Goal: Task Accomplishment & Management: Manage account settings

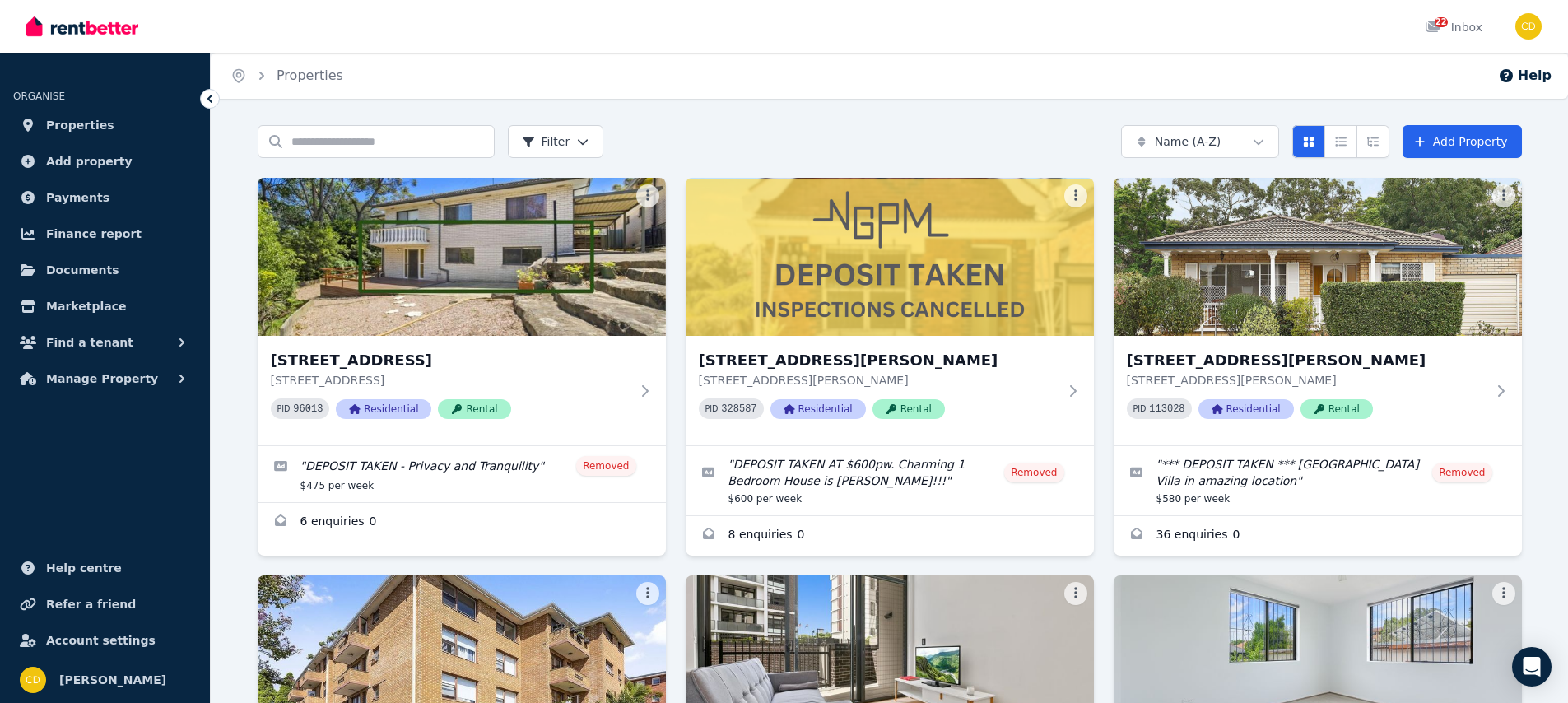
click at [832, 126] on div "Search properties Filter Name (A-Z) Add Property" at bounding box center [889, 141] width 1264 height 33
click at [423, 146] on input "Search properties" at bounding box center [376, 141] width 237 height 33
click at [1035, 123] on div "Home Properties Help Search properties Filter Name (A-Z) Add Property [STREET_A…" at bounding box center [784, 352] width 1568 height 703
click at [708, 130] on div "Search properties Filter Name (A-Z) Add Property" at bounding box center [889, 141] width 1264 height 33
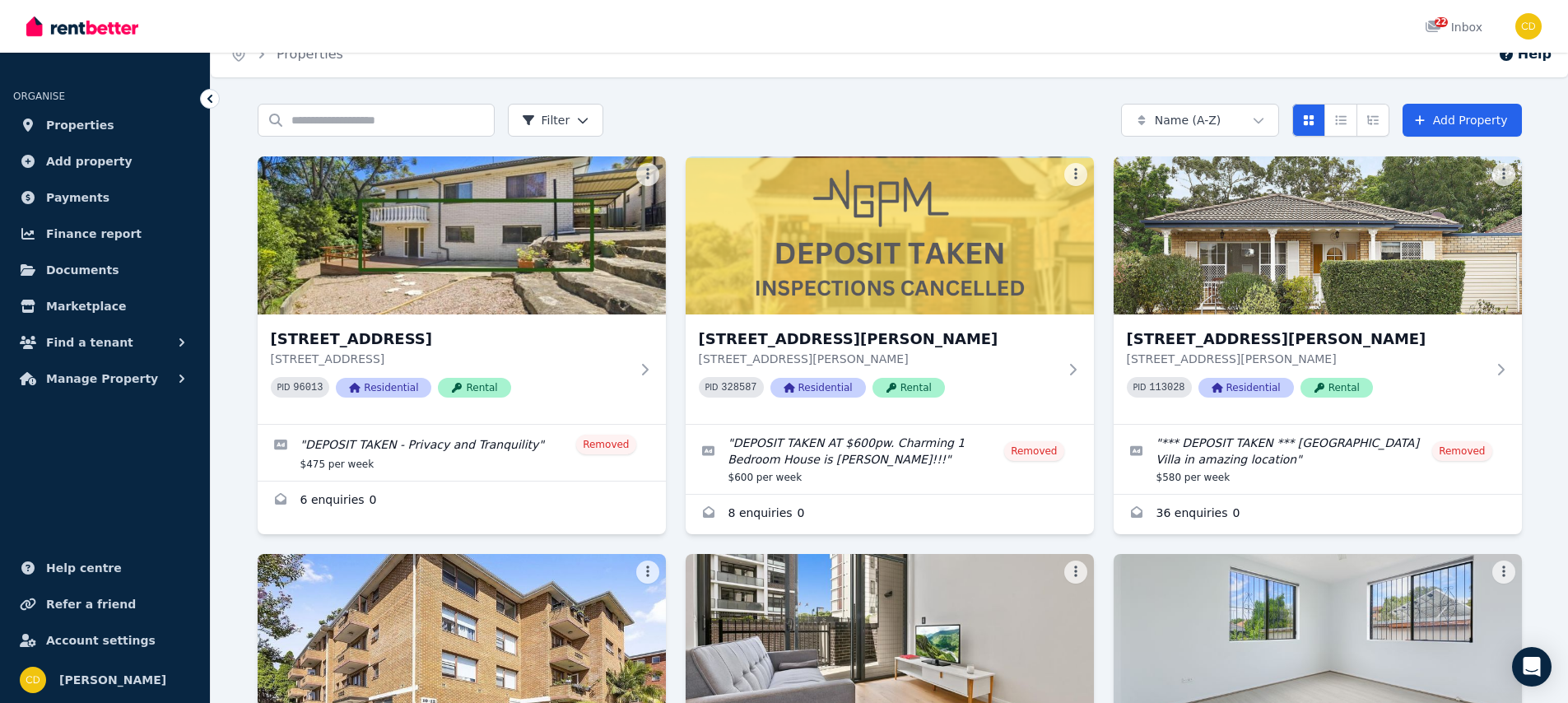
scroll to position [21, 0]
click at [374, 128] on input "Search properties" at bounding box center [376, 120] width 237 height 33
type input "*********"
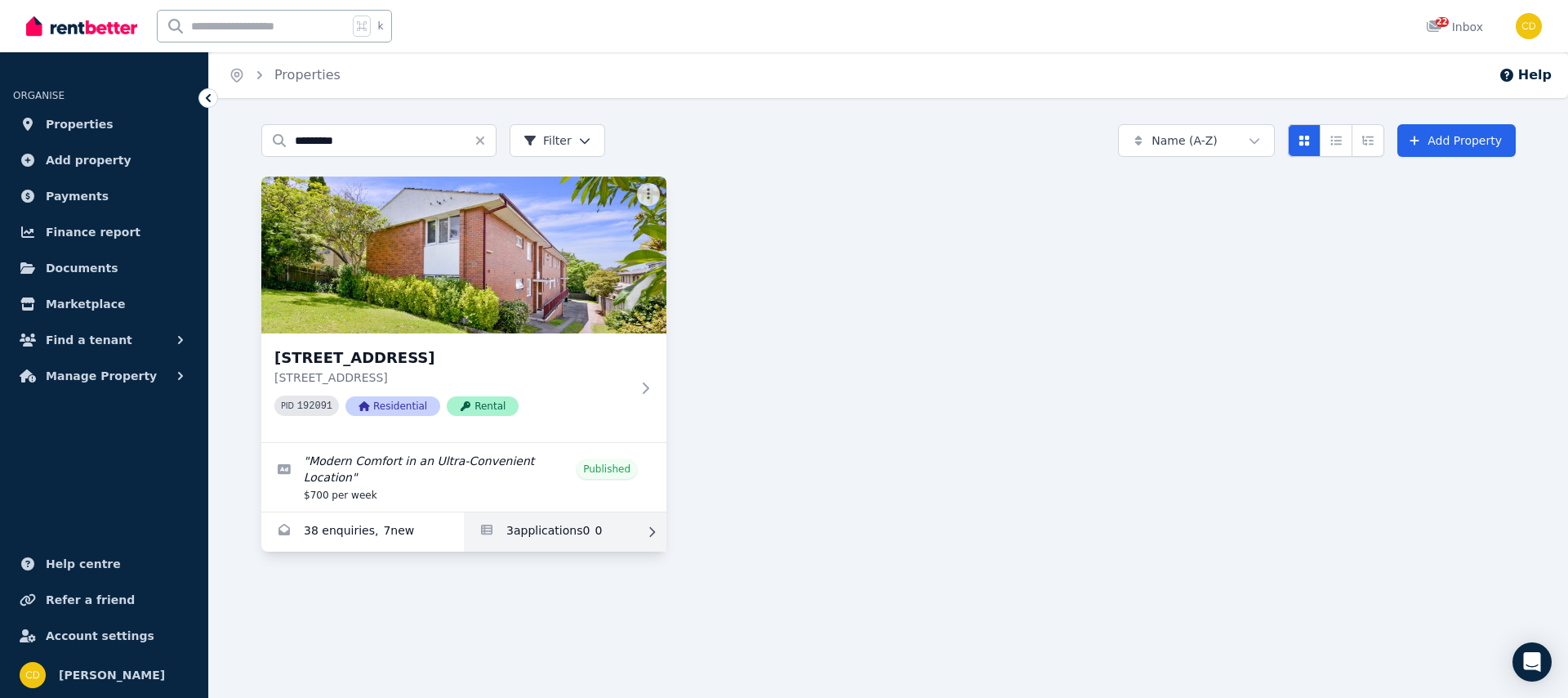
click at [519, 544] on link "Applications for 3/54 Greenwich Road, Greenwich" at bounding box center [564, 532] width 203 height 39
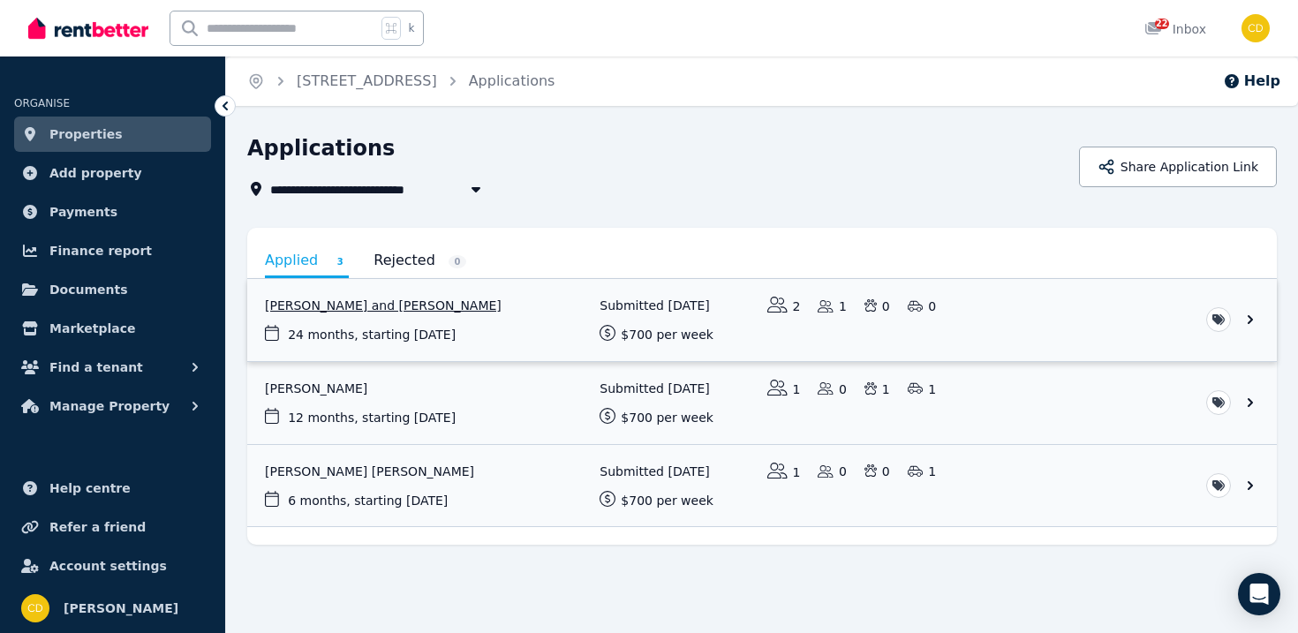
click at [339, 303] on link "View application: Atsuko Allen and Jarrod Allen" at bounding box center [761, 320] width 1029 height 82
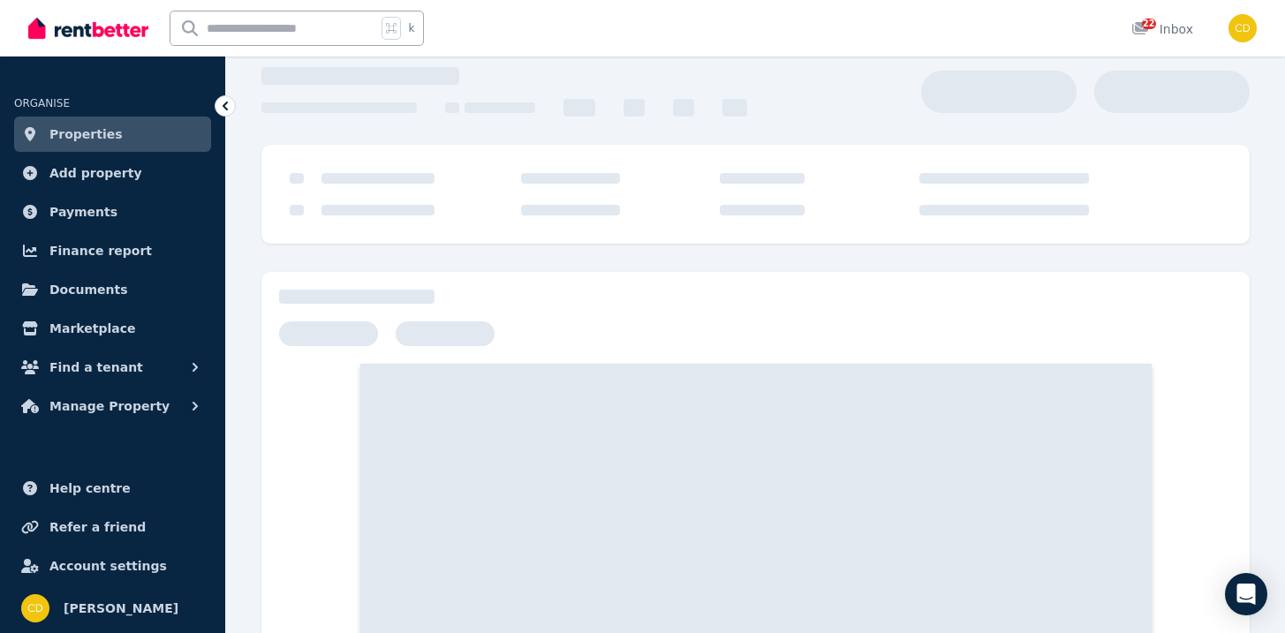
scroll to position [185, 0]
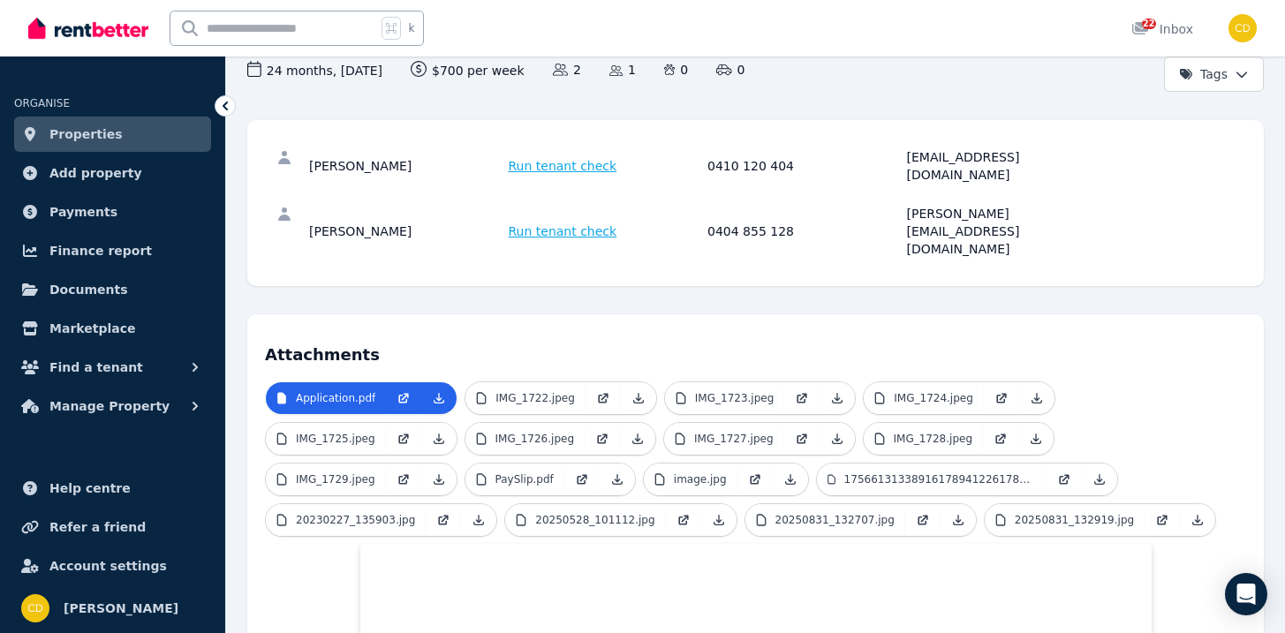
click at [949, 153] on div "[EMAIL_ADDRESS][DOMAIN_NAME]" at bounding box center [1004, 165] width 194 height 35
copy div "[EMAIL_ADDRESS][DOMAIN_NAME]"
click at [920, 205] on div "[PERSON_NAME][EMAIL_ADDRESS][DOMAIN_NAME]" at bounding box center [1004, 231] width 194 height 53
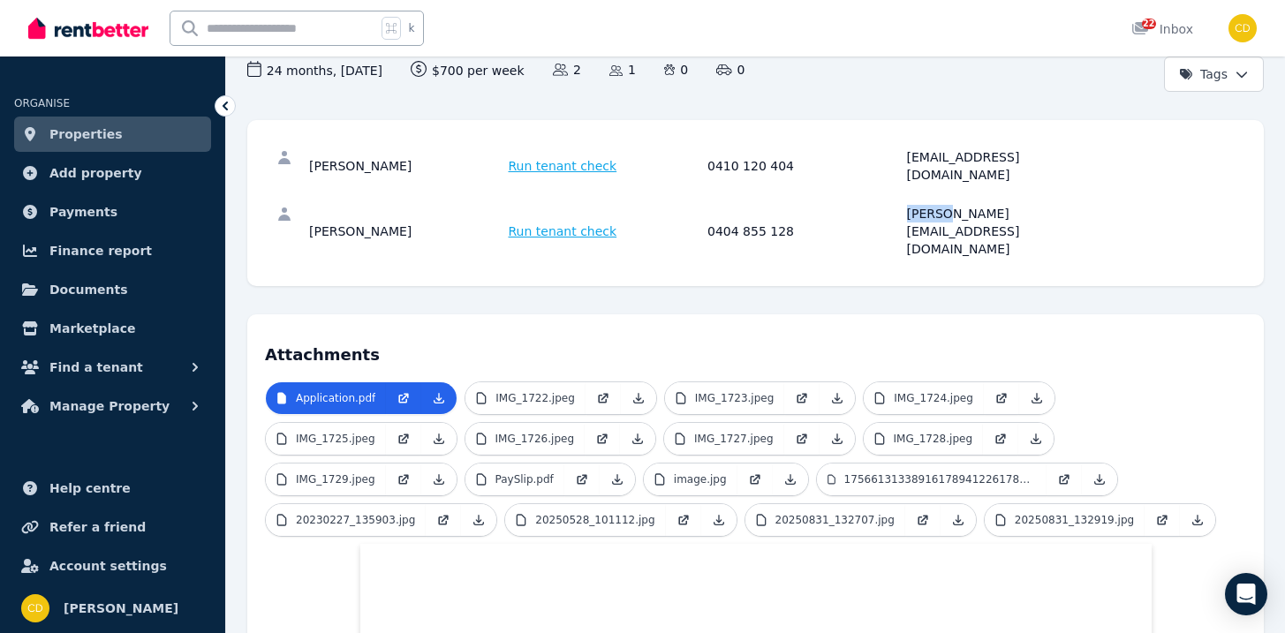
click at [920, 205] on div "[PERSON_NAME][EMAIL_ADDRESS][DOMAIN_NAME]" at bounding box center [1004, 231] width 194 height 53
copy div "[PERSON_NAME][EMAIL_ADDRESS][DOMAIN_NAME]"
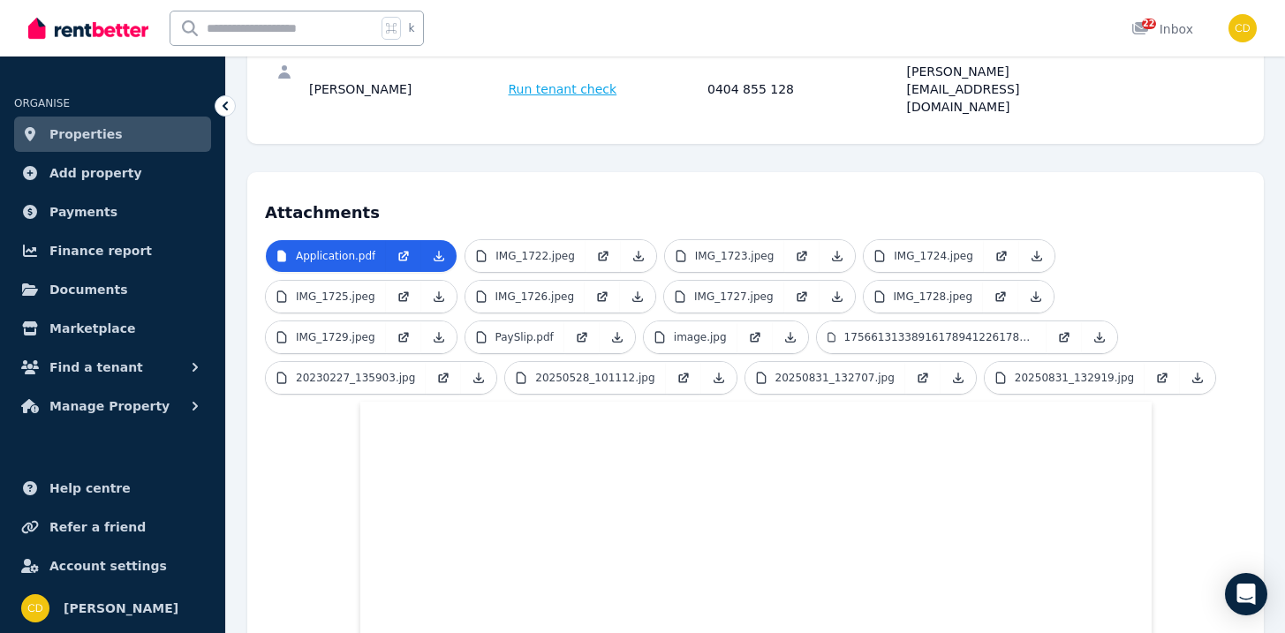
scroll to position [331, 0]
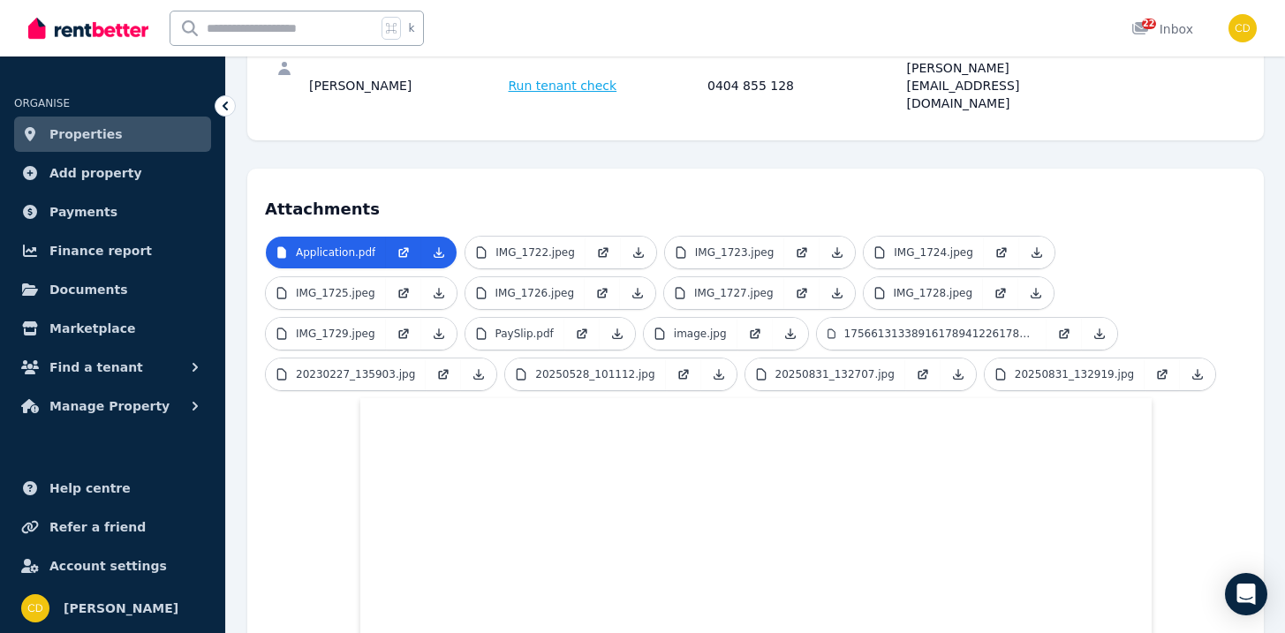
click at [275, 27] on input "text" at bounding box center [273, 28] width 206 height 34
type input "****"
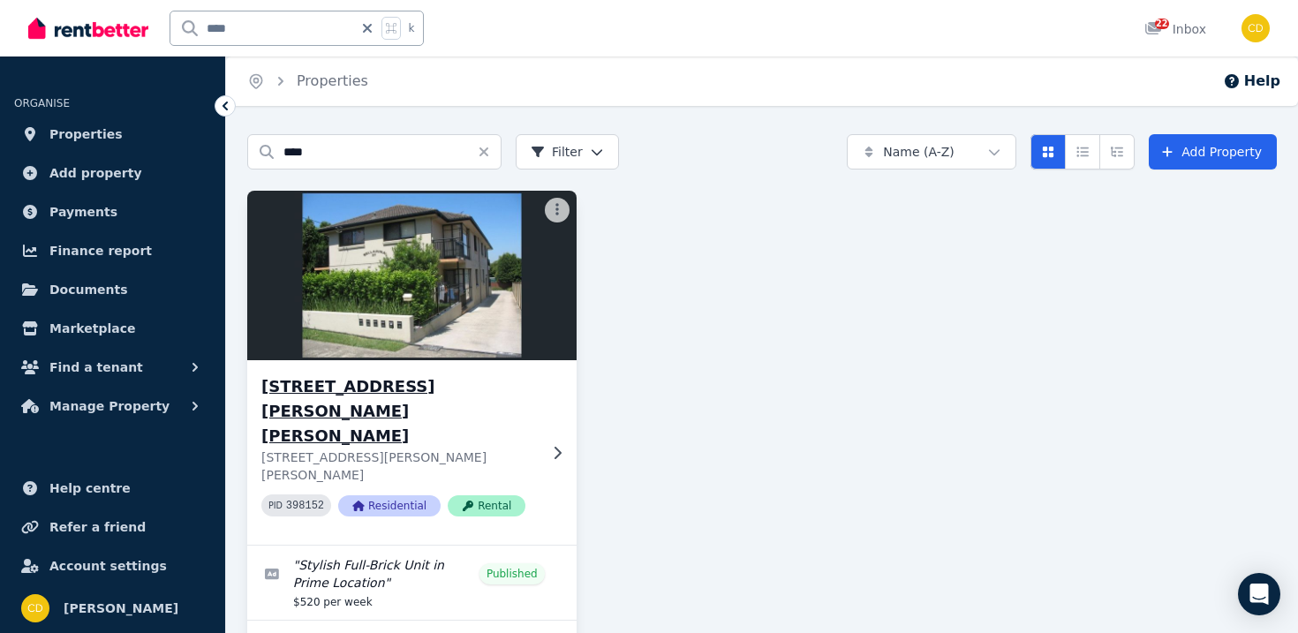
click at [566, 421] on div "[STREET_ADDRESS][PERSON_NAME][PERSON_NAME][PERSON_NAME][PERSON_NAME] PID 398152…" at bounding box center [411, 452] width 329 height 185
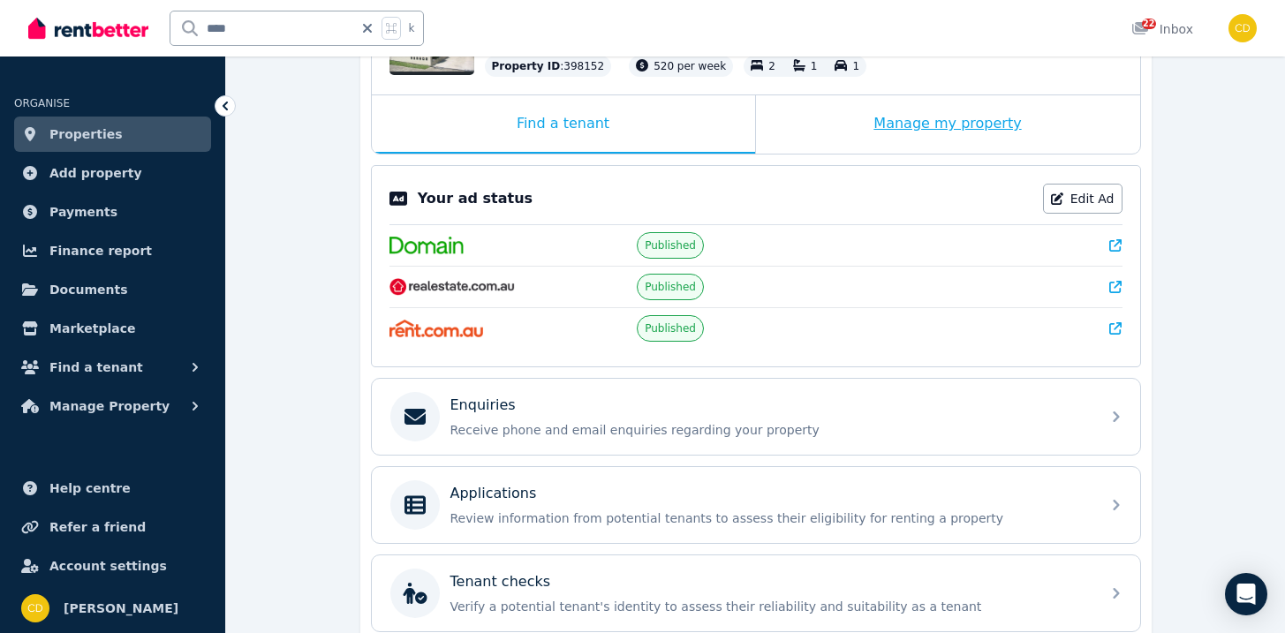
scroll to position [87, 0]
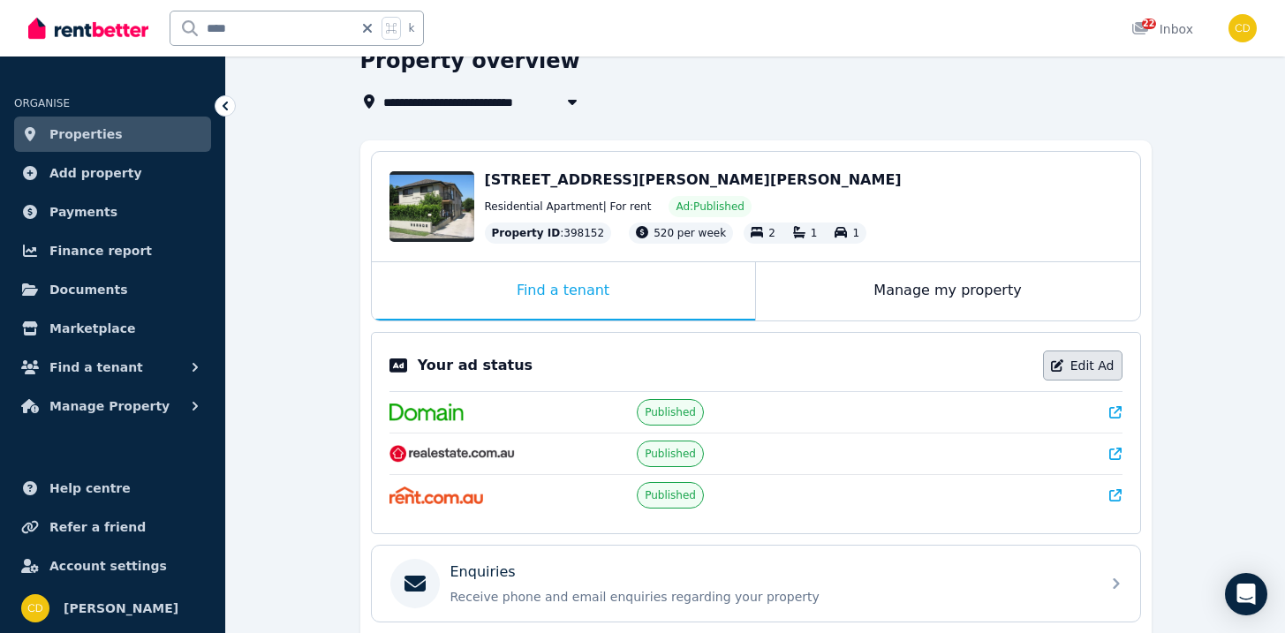
click at [1086, 376] on link "Edit Ad" at bounding box center [1082, 366] width 79 height 30
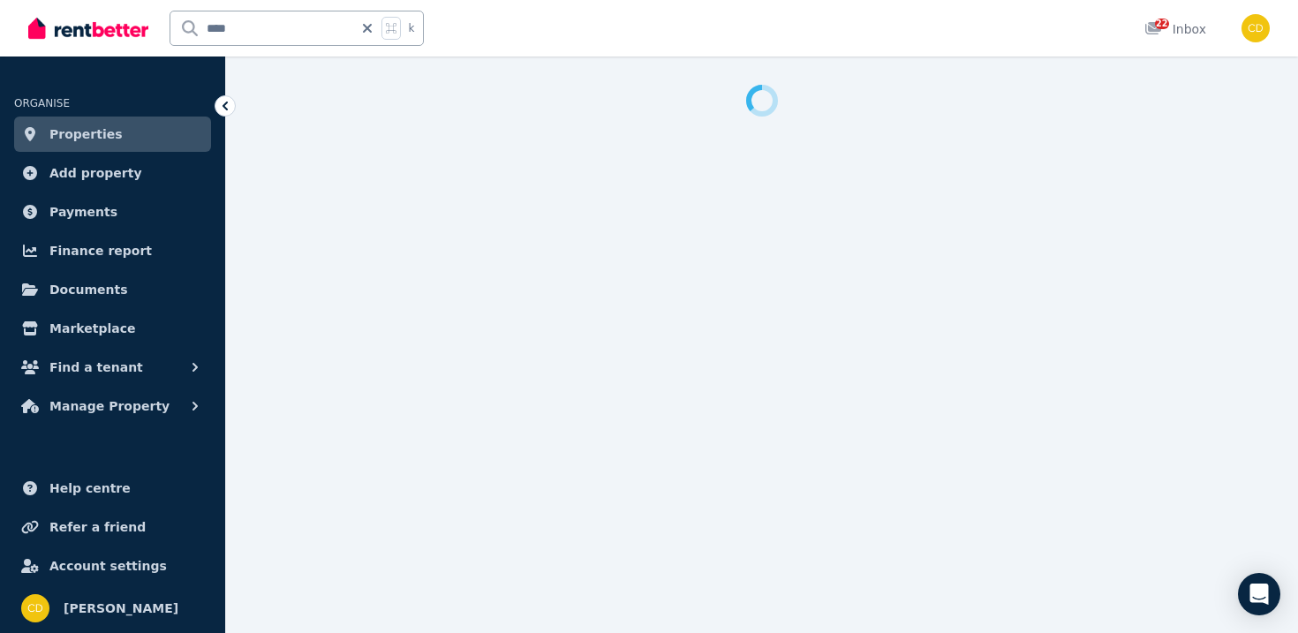
select select "**********"
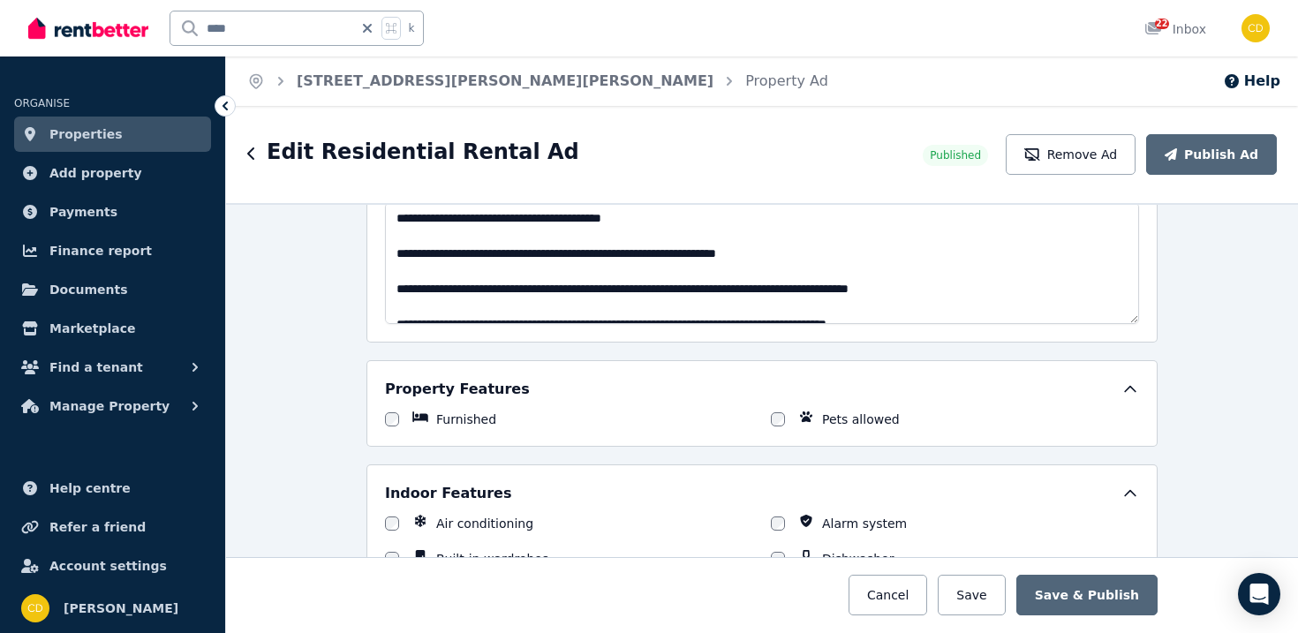
scroll to position [406, 0]
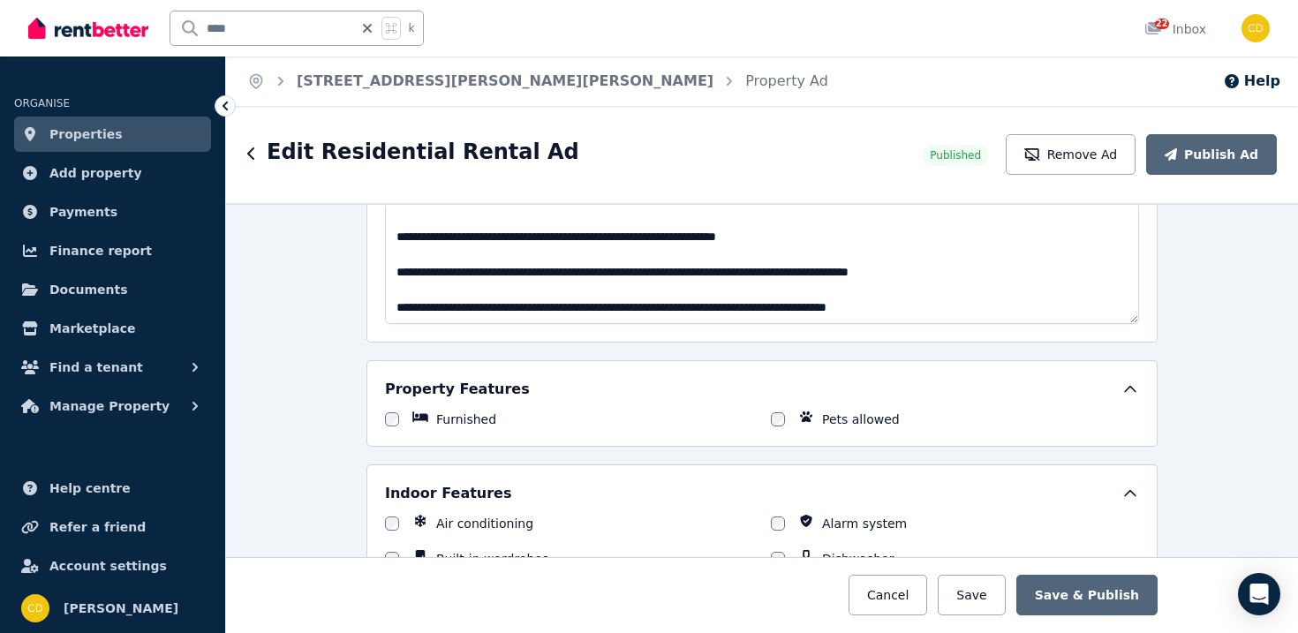
click at [139, 16] on img at bounding box center [88, 28] width 120 height 26
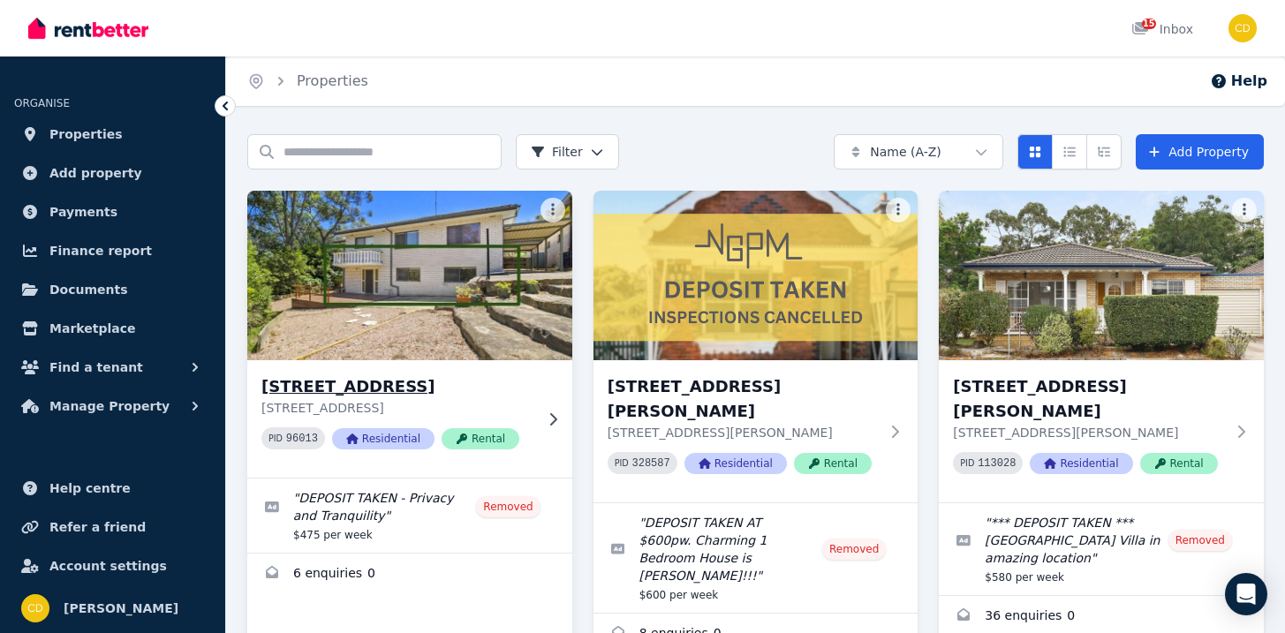
scroll to position [4, 0]
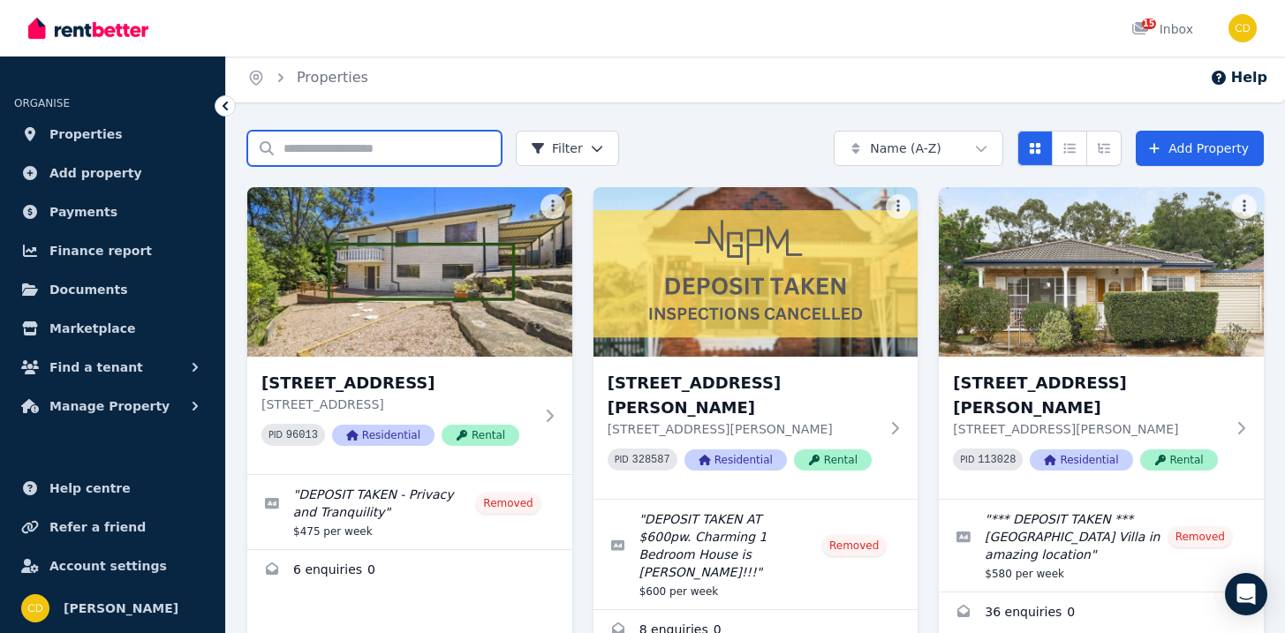
click at [421, 145] on input "Search properties" at bounding box center [374, 148] width 254 height 35
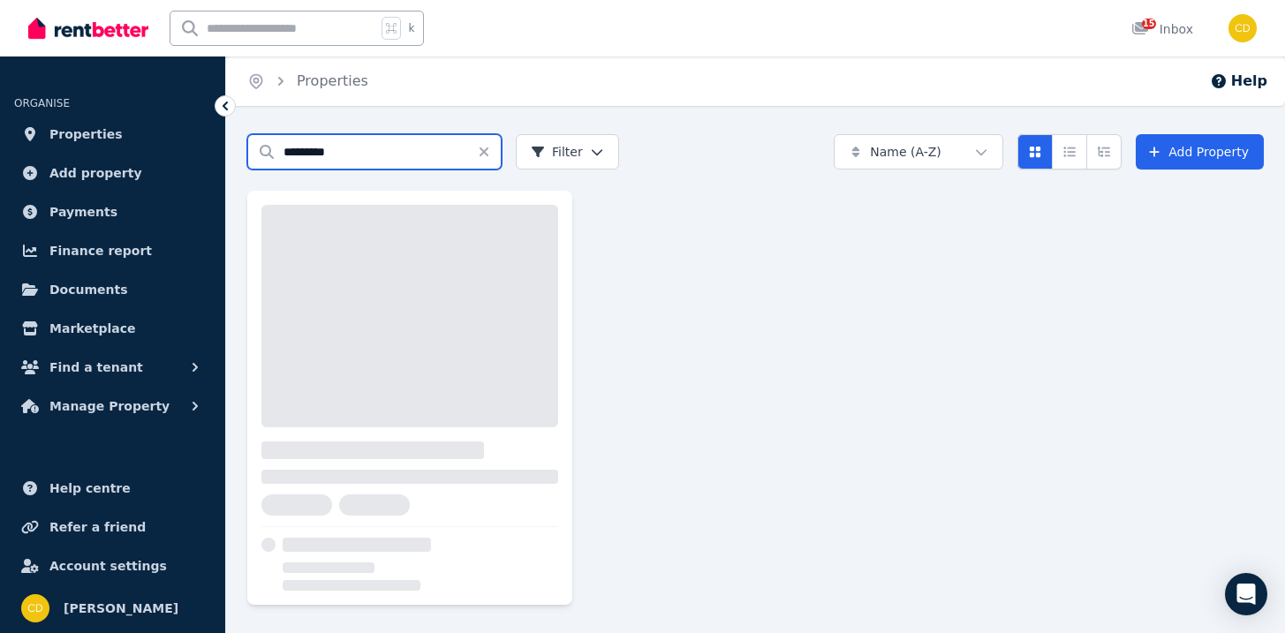
type input "*********"
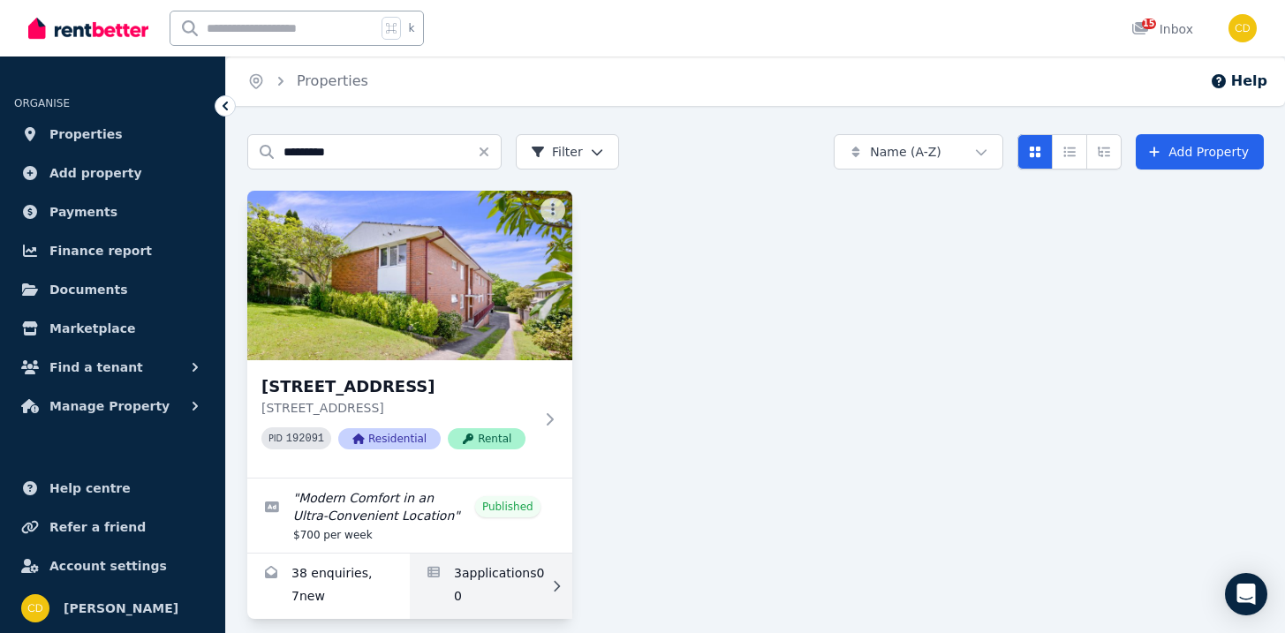
click at [500, 619] on link "Applications for 3/54 Greenwich Road, Greenwich" at bounding box center [491, 586] width 162 height 65
